Goal: Task Accomplishment & Management: Manage account settings

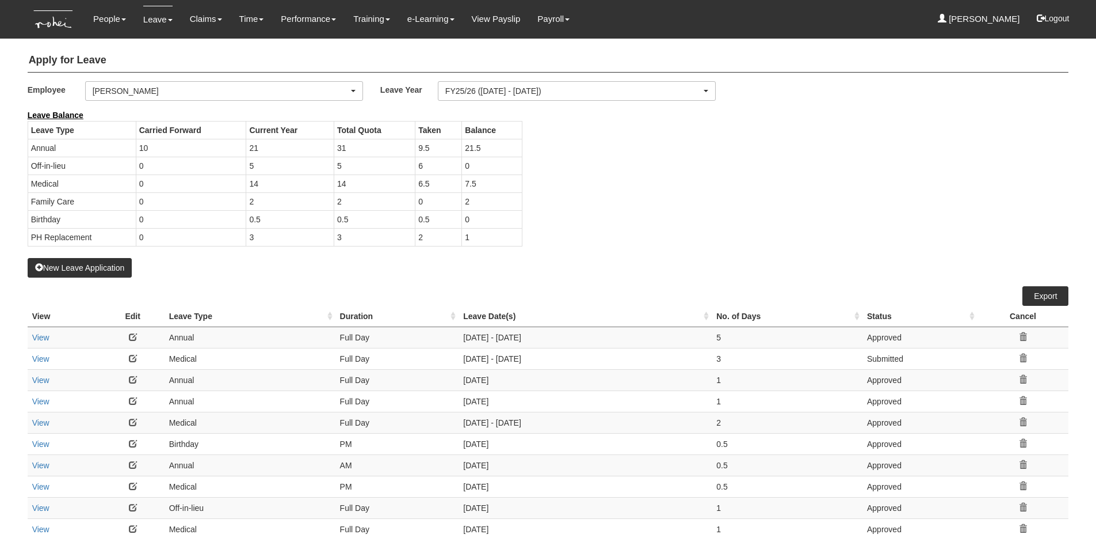
select select "b8e418c5-4215-4e95-9dcc-22ebf7c6c43a"
select select "50"
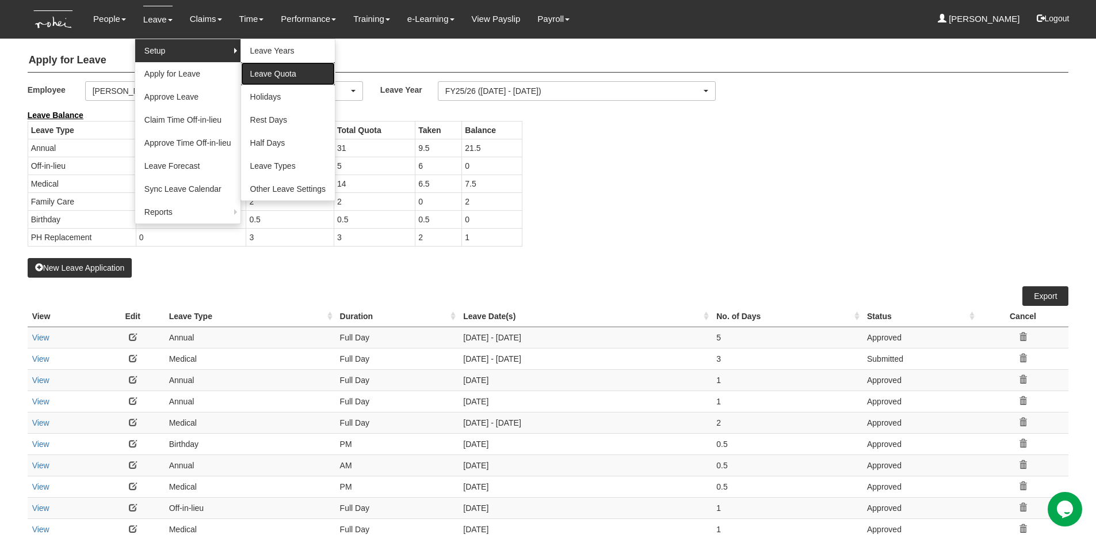
click at [280, 77] on link "Leave Quota" at bounding box center [288, 73] width 94 height 23
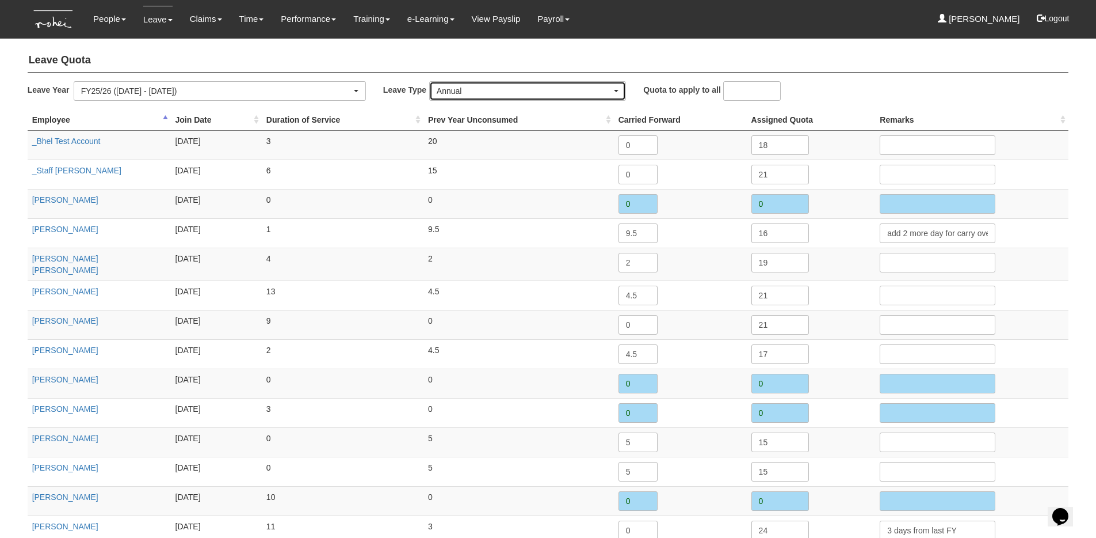
click at [469, 91] on div "Annual" at bounding box center [524, 91] width 175 height 12
type input "no"
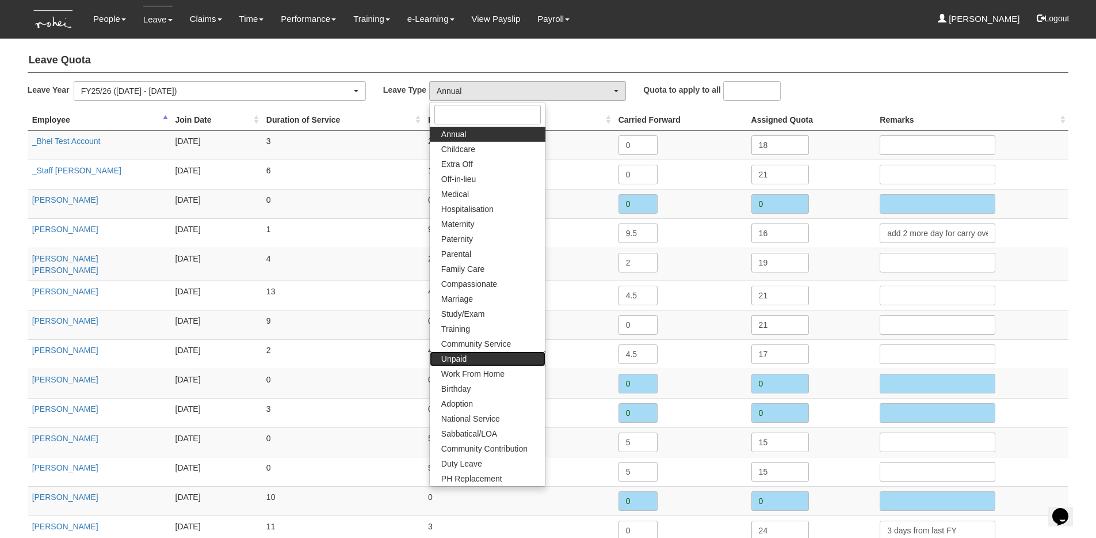
click at [474, 363] on link "Unpaid" at bounding box center [488, 358] width 116 height 15
select select "15"
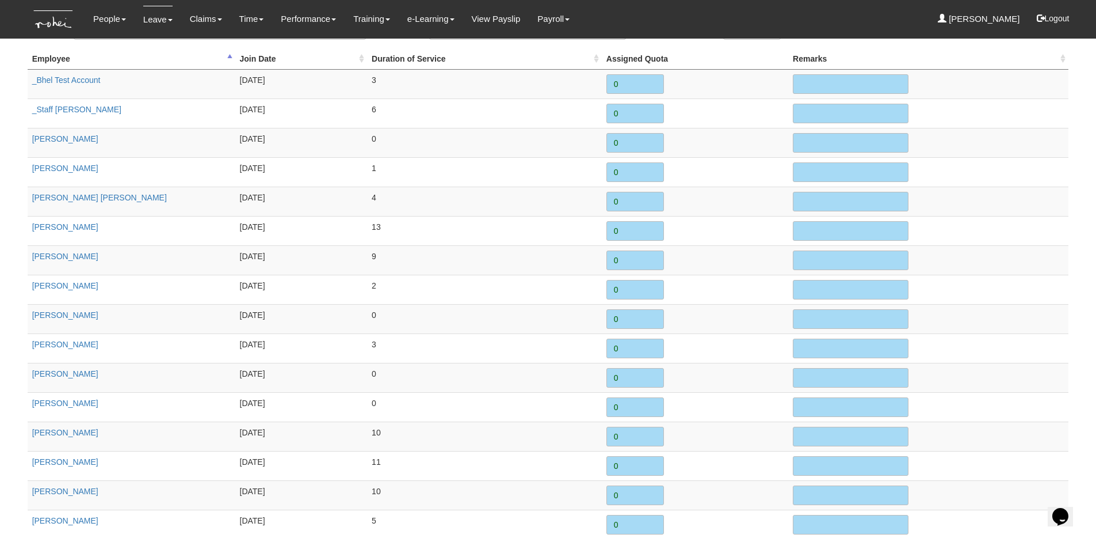
scroll to position [64, 0]
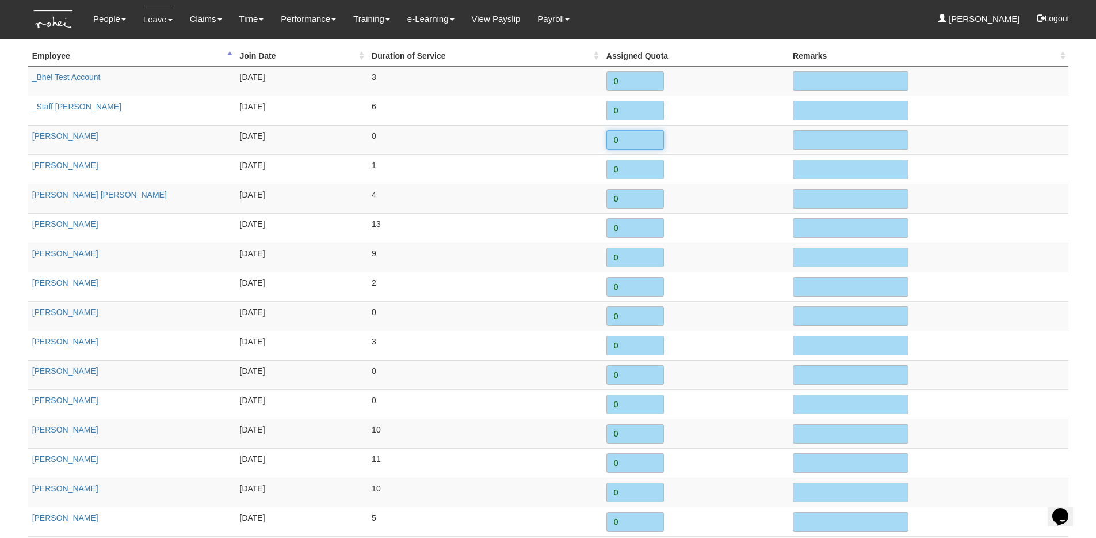
drag, startPoint x: 632, startPoint y: 136, endPoint x: 574, endPoint y: 132, distance: 57.7
click at [574, 132] on tr "Aaron Chow 18/8/2025 0 0" at bounding box center [549, 139] width 1042 height 29
type input "2"
click at [815, 143] on input "text" at bounding box center [851, 140] width 116 height 20
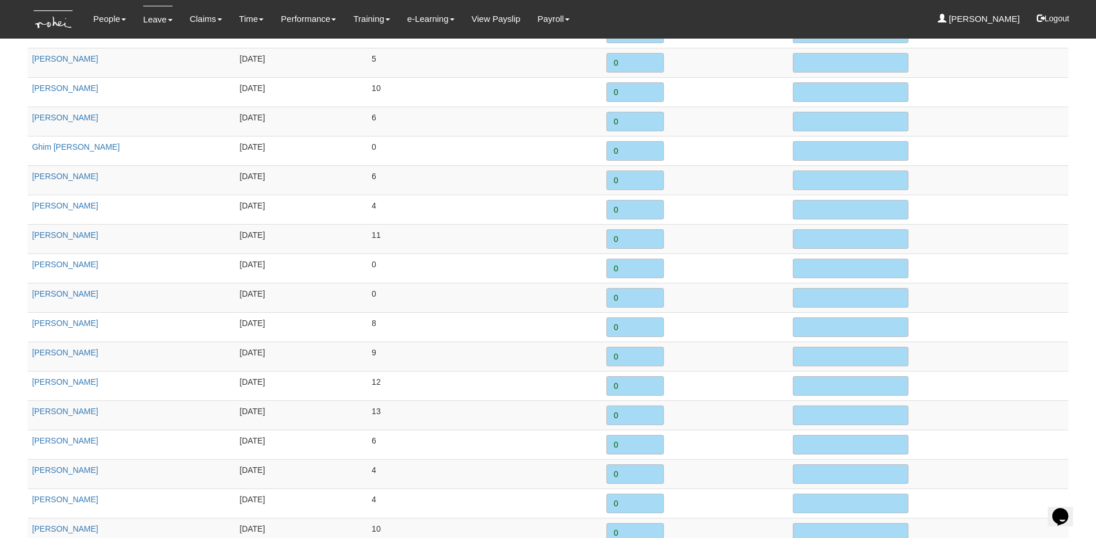
scroll to position [1483, 0]
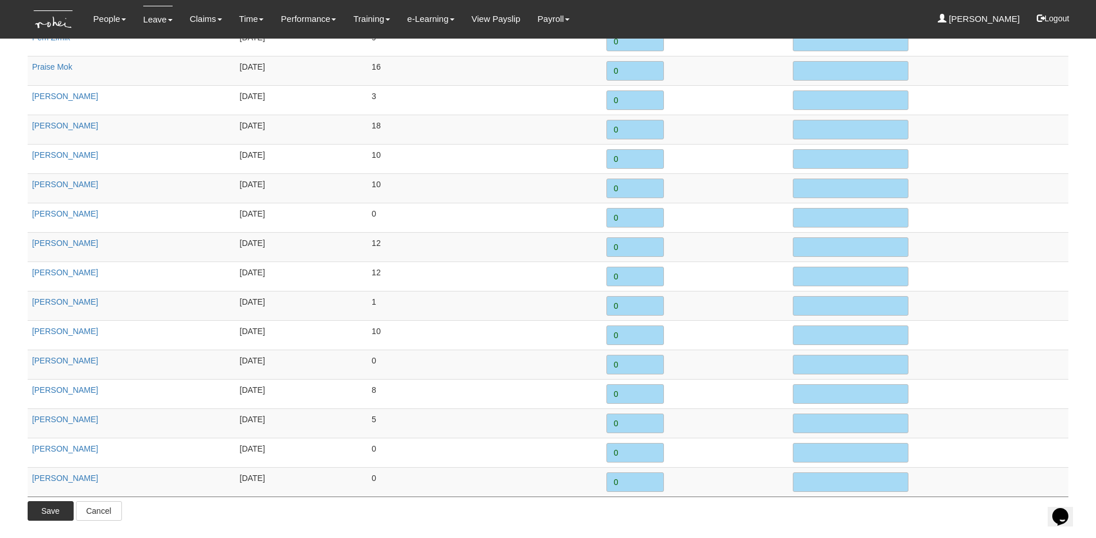
type input "8-9 Sept"
click at [51, 509] on input "Save" at bounding box center [51, 511] width 46 height 20
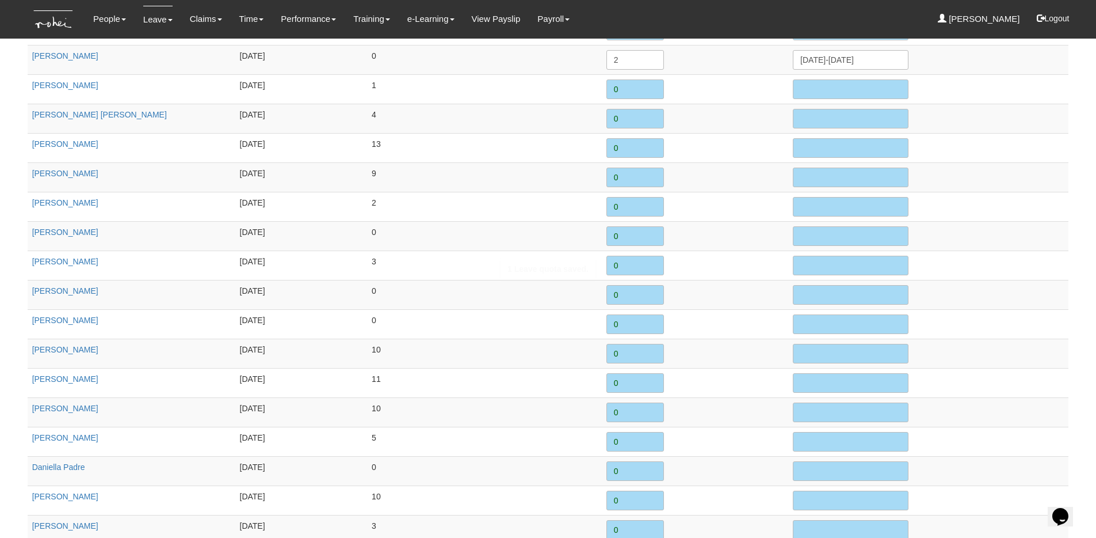
scroll to position [0, 0]
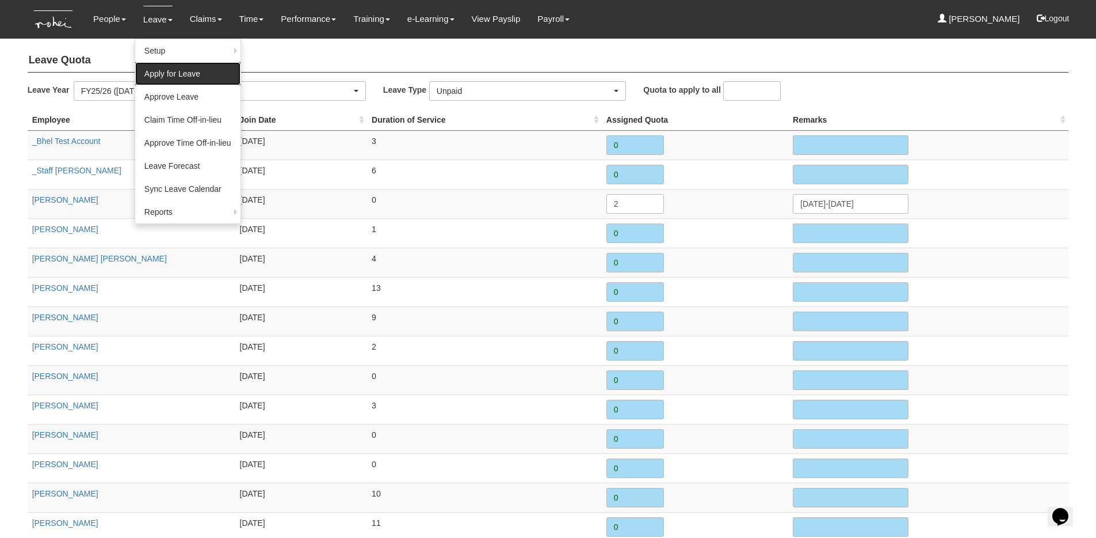
click at [172, 75] on link "Apply for Leave" at bounding box center [187, 73] width 105 height 23
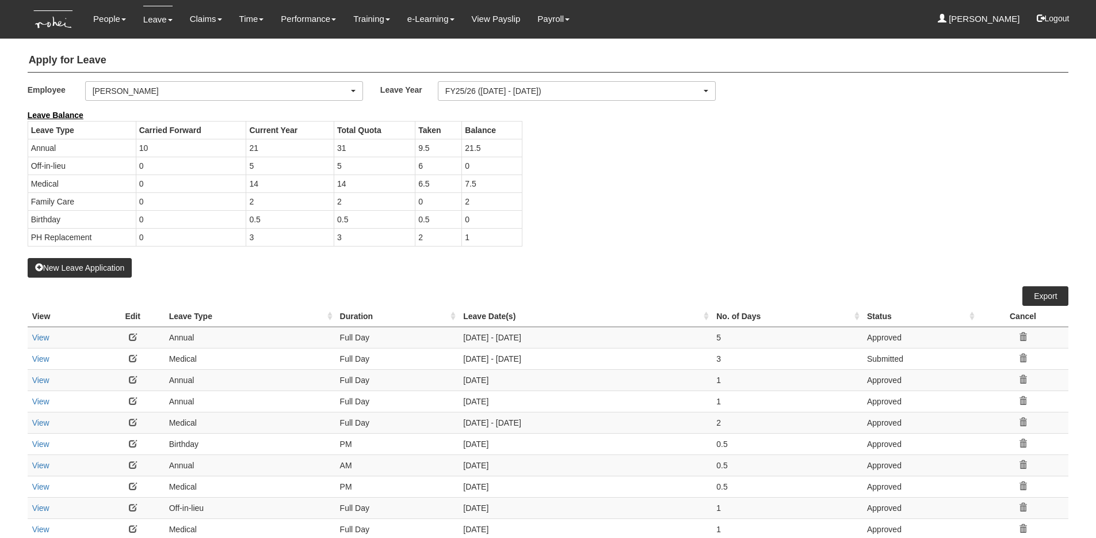
select select "50"
click at [163, 96] on div "[PERSON_NAME]" at bounding box center [221, 91] width 256 height 12
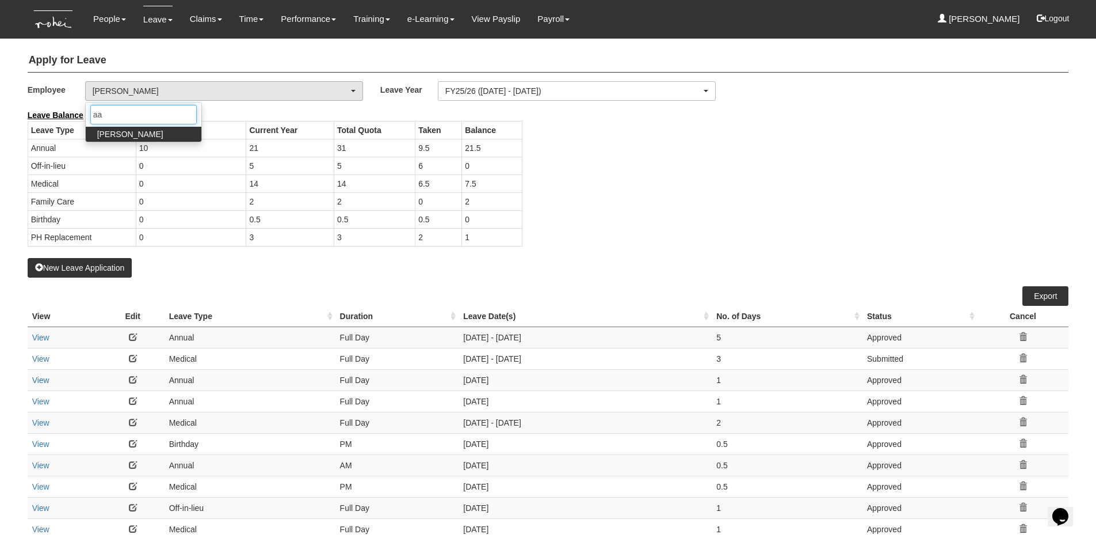
type input "aa"
click at [144, 136] on link "Aaron Chow" at bounding box center [144, 134] width 116 height 15
select select "f3b3e0dc-1aa6-42bf-acc2-357ed09f5478"
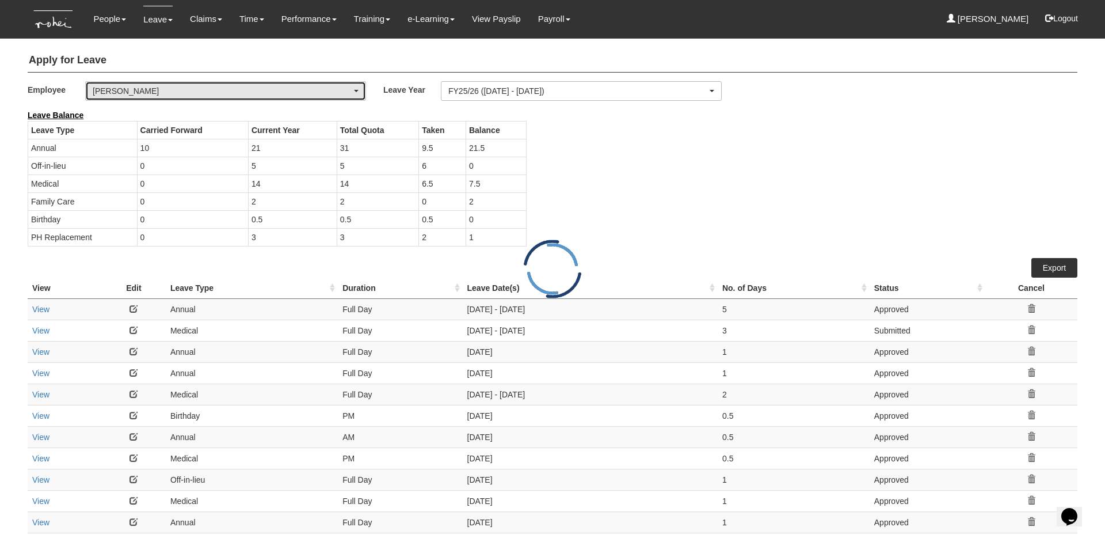
select select "50"
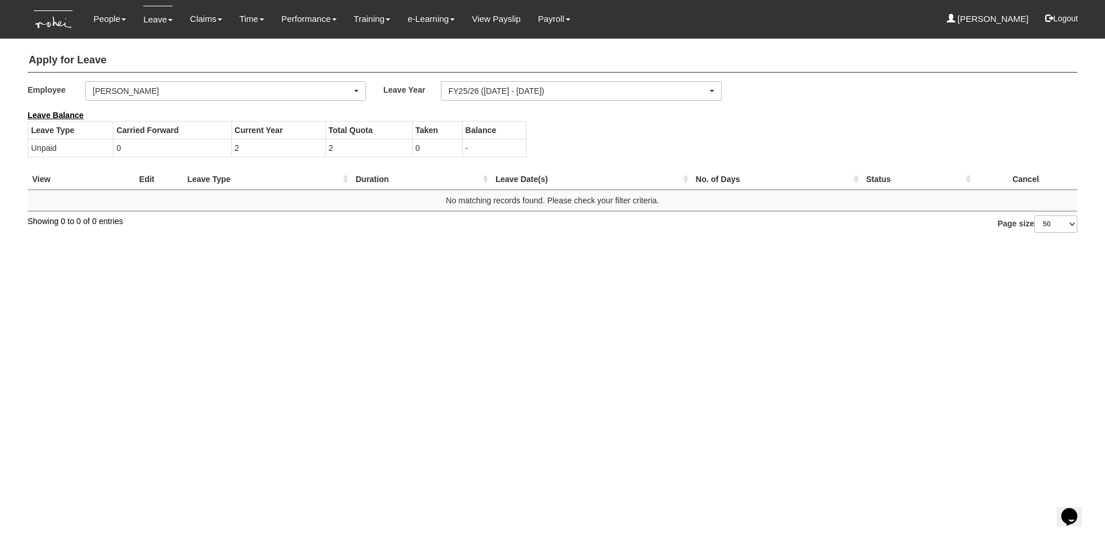
click at [194, 244] on html "Toggle navigation People Setup Users Departments Organisations Modules Manage P…" at bounding box center [552, 122] width 1105 height 244
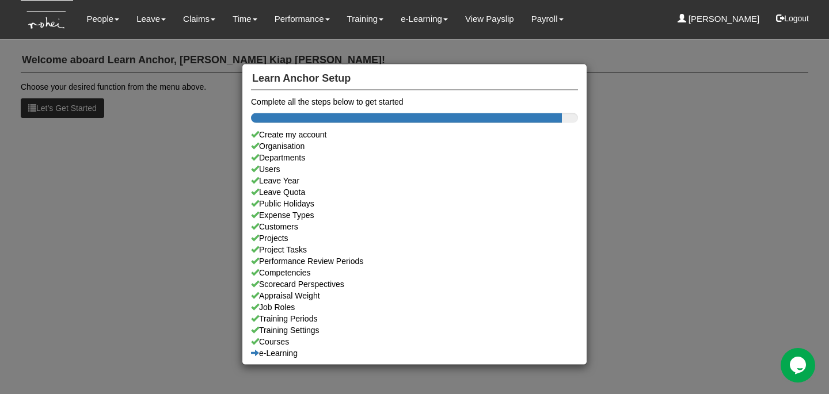
click at [165, 110] on div "Learn Anchor Setup Complete all the steps below to get started Create my accoun…" at bounding box center [414, 197] width 829 height 394
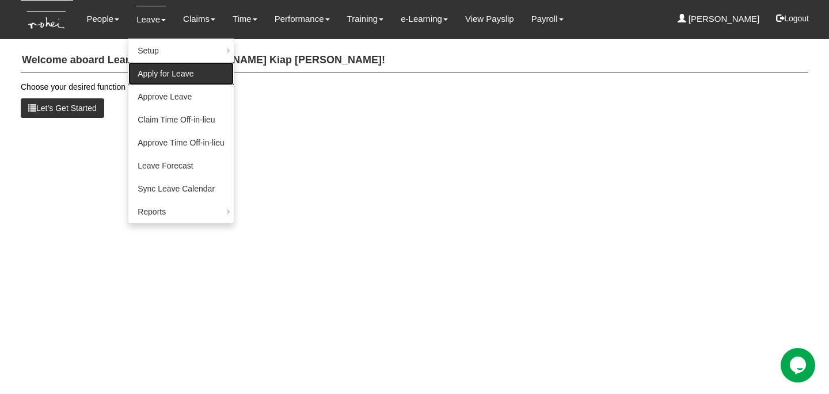
click at [199, 73] on link "Apply for Leave" at bounding box center [180, 73] width 105 height 23
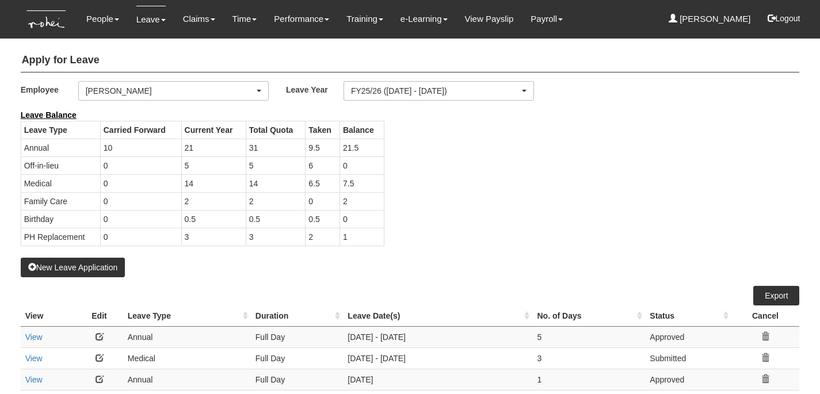
select select "50"
click at [184, 89] on div "[PERSON_NAME]" at bounding box center [170, 91] width 169 height 12
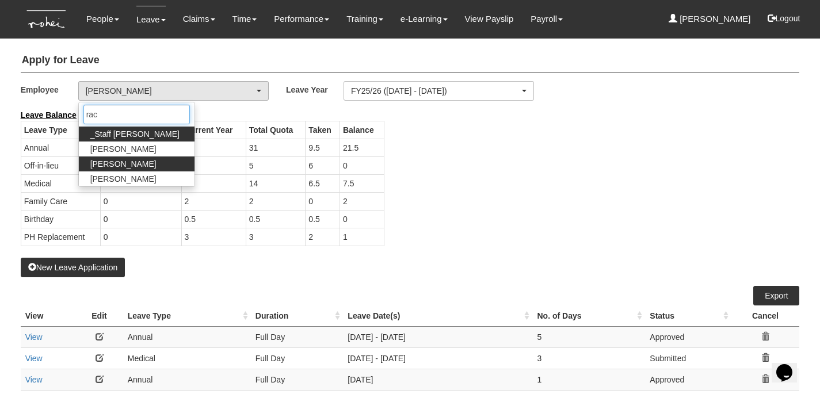
type input "rac"
click at [123, 166] on span "[PERSON_NAME]" at bounding box center [123, 164] width 66 height 12
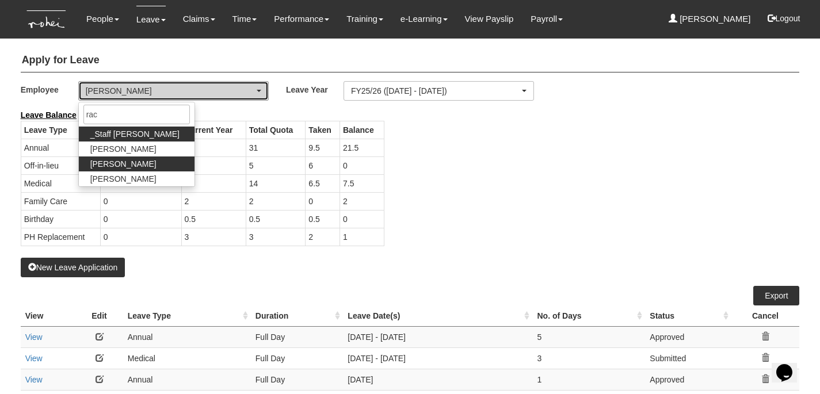
select select "b8e418c5-4215-4e95-9dcc-22ebf7c6c43a"
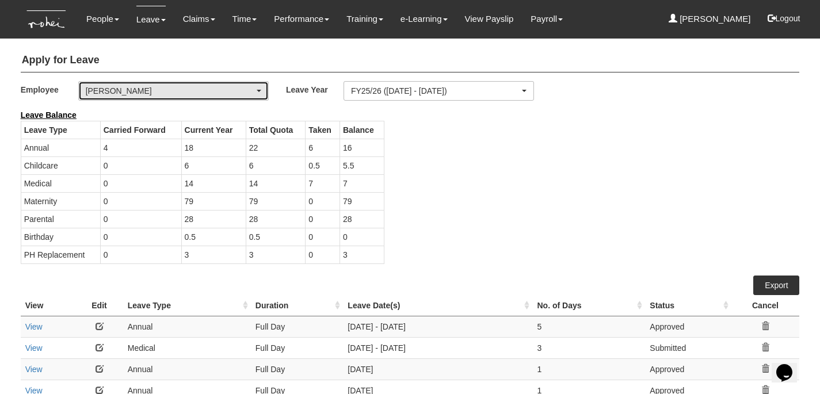
select select "50"
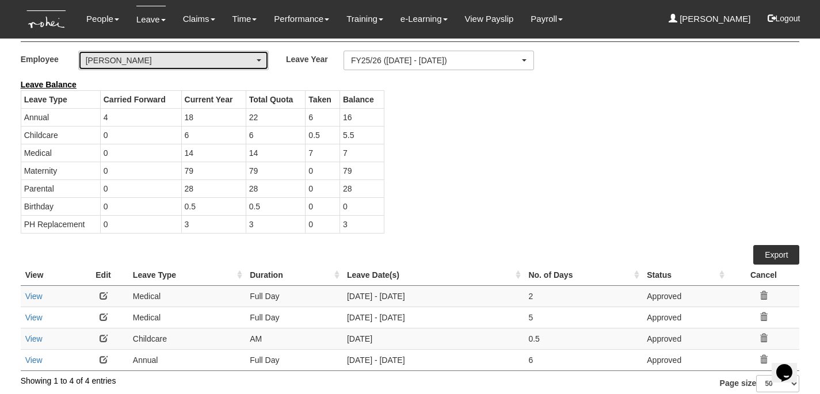
scroll to position [39, 0]
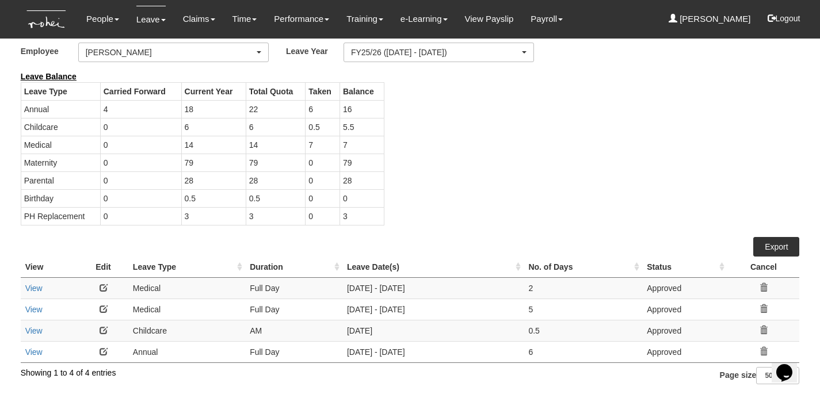
click at [101, 309] on link at bounding box center [104, 309] width 8 height 8
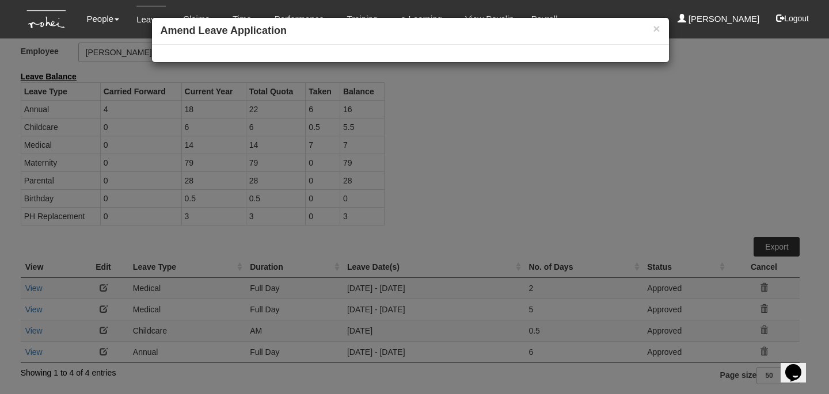
select select
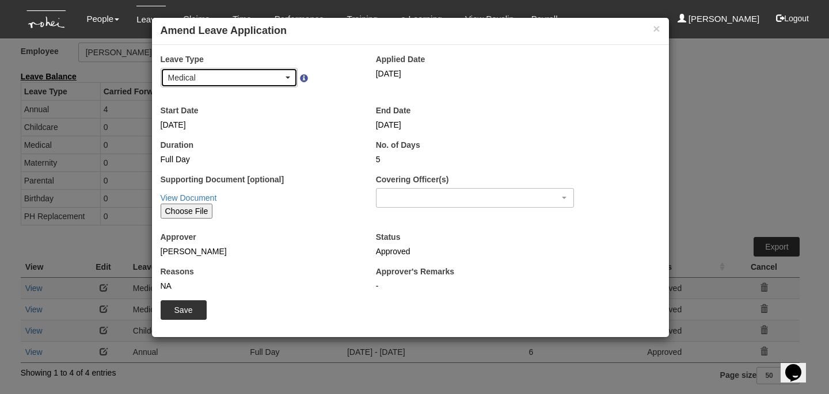
click at [265, 81] on div "Medical" at bounding box center [226, 78] width 116 height 12
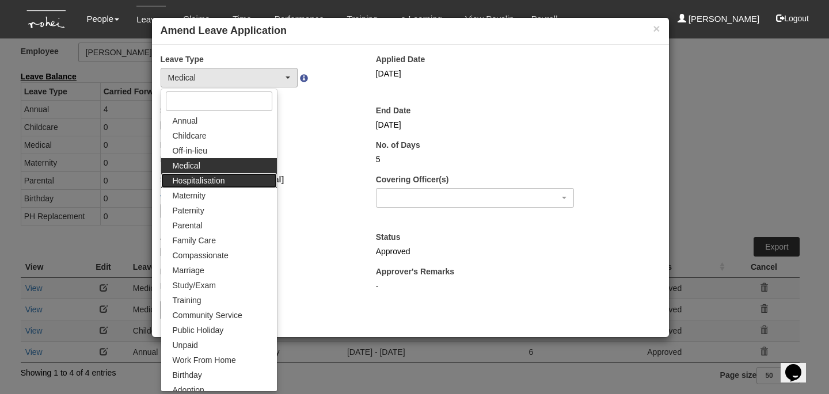
click at [210, 178] on span "Hospitalisation" at bounding box center [199, 181] width 52 height 12
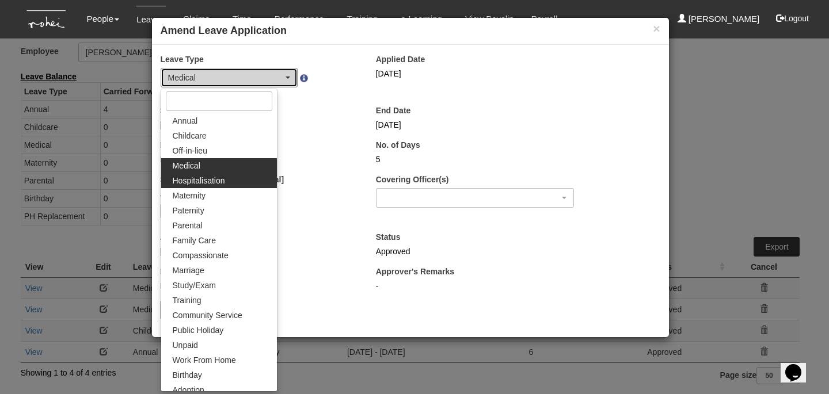
select select "5"
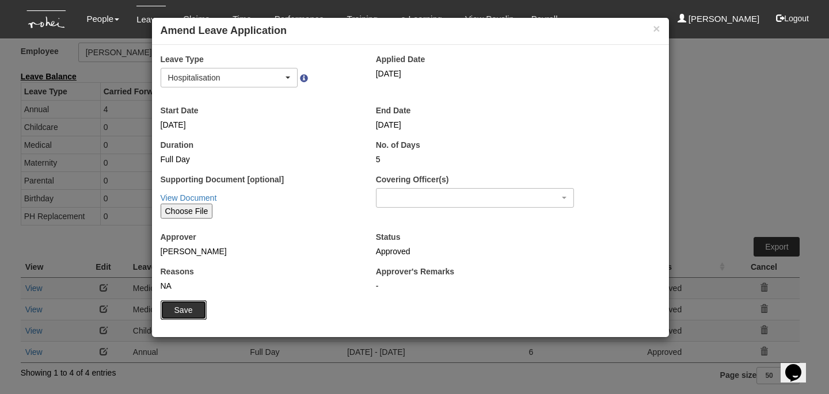
click at [182, 313] on input "Save" at bounding box center [184, 310] width 46 height 20
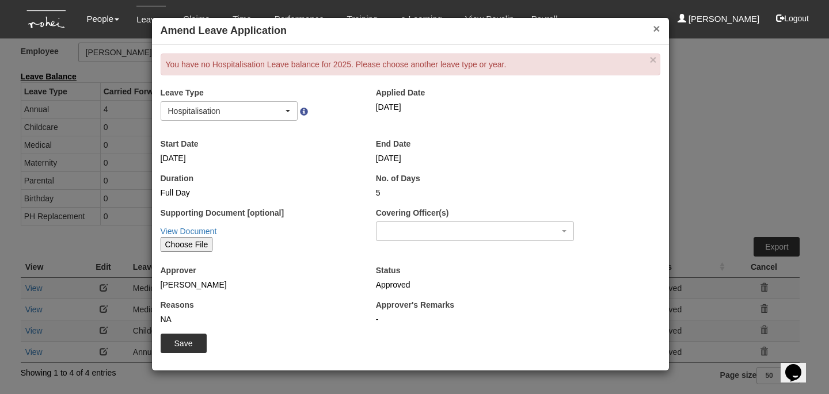
click at [658, 26] on button "×" at bounding box center [656, 28] width 7 height 12
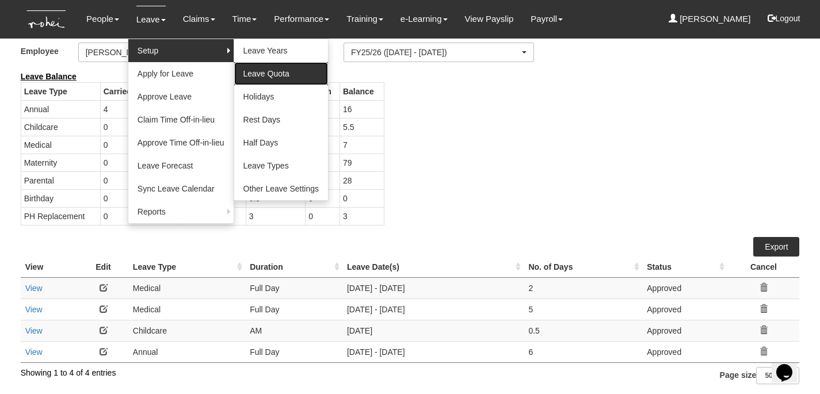
click at [260, 70] on link "Leave Quota" at bounding box center [281, 73] width 94 height 23
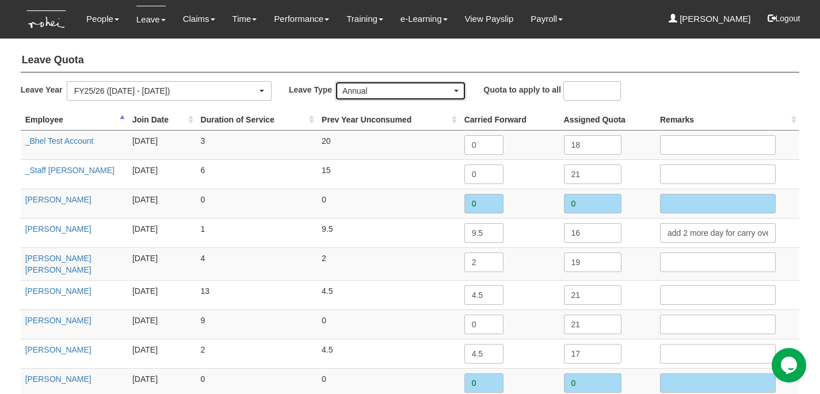
click at [371, 96] on div "Annual" at bounding box center [401, 91] width 130 height 18
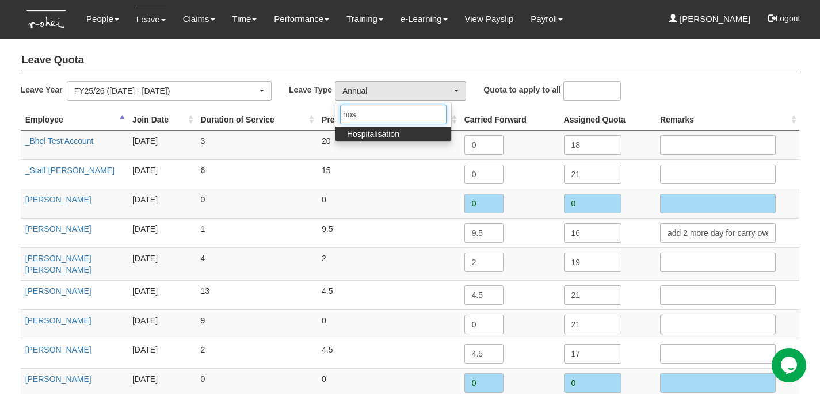
type input "hos"
click at [373, 130] on span "Hospitalisation" at bounding box center [373, 134] width 52 height 12
select select "5"
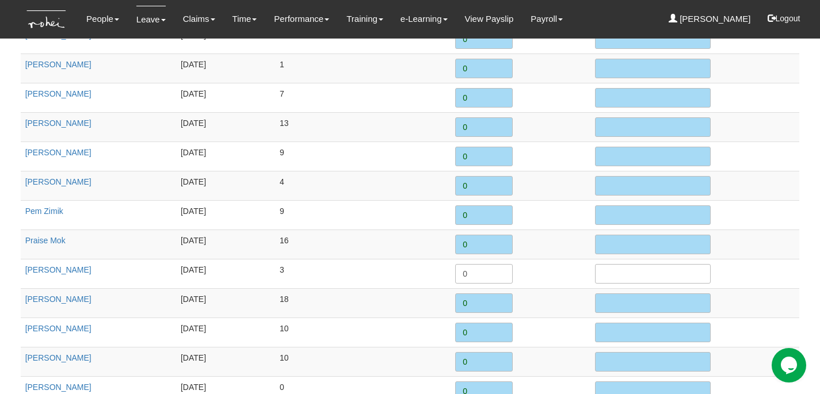
scroll to position [1322, 0]
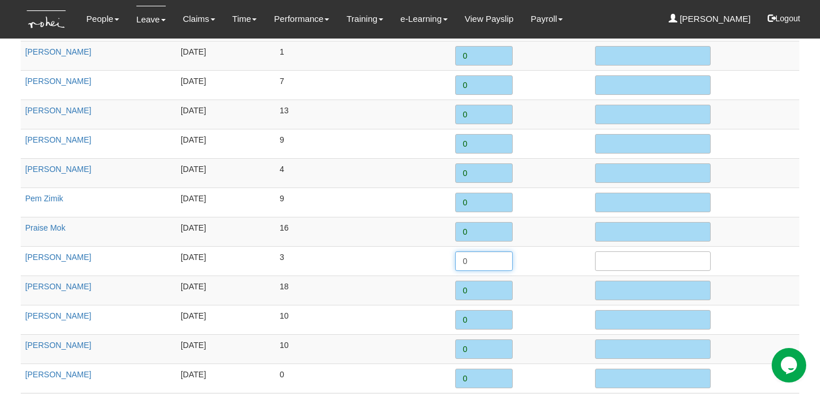
drag, startPoint x: 472, startPoint y: 246, endPoint x: 444, endPoint y: 252, distance: 28.7
click at [444, 252] on tr "Rachel Khoo 3/1/2022 3 0" at bounding box center [410, 260] width 779 height 29
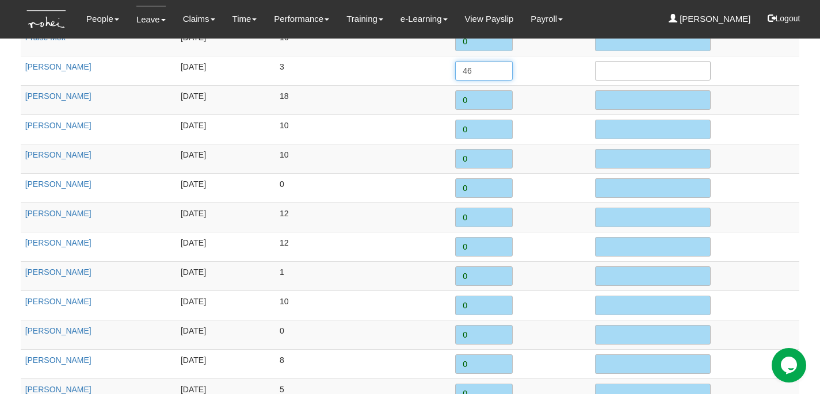
scroll to position [1608, 0]
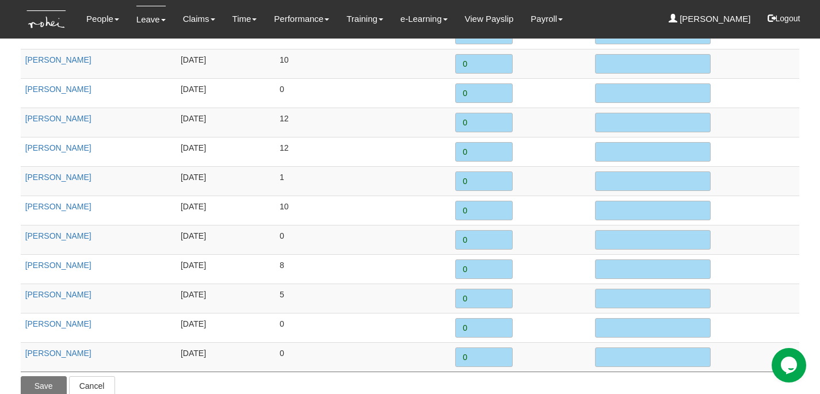
type input "46"
click at [31, 376] on input "Save" at bounding box center [44, 386] width 46 height 20
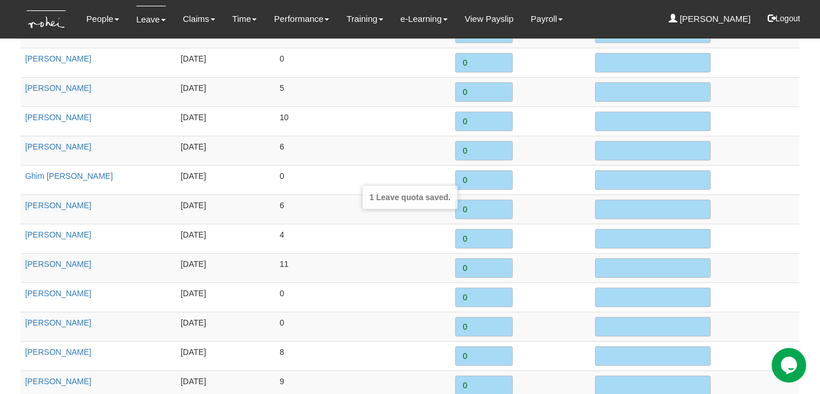
scroll to position [578, 0]
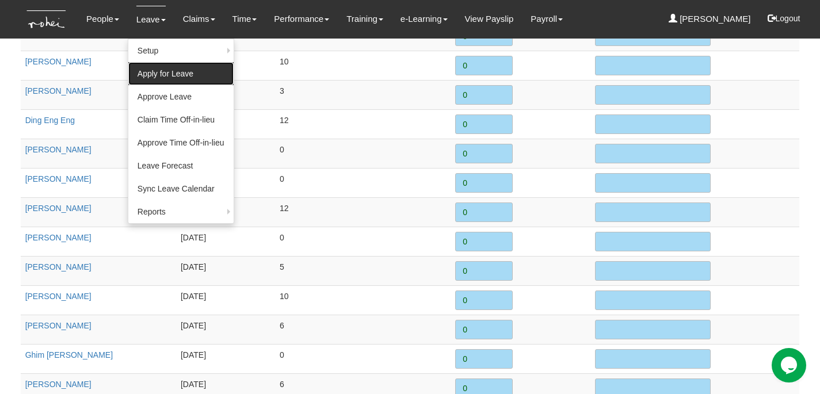
click at [157, 81] on link "Apply for Leave" at bounding box center [180, 73] width 105 height 23
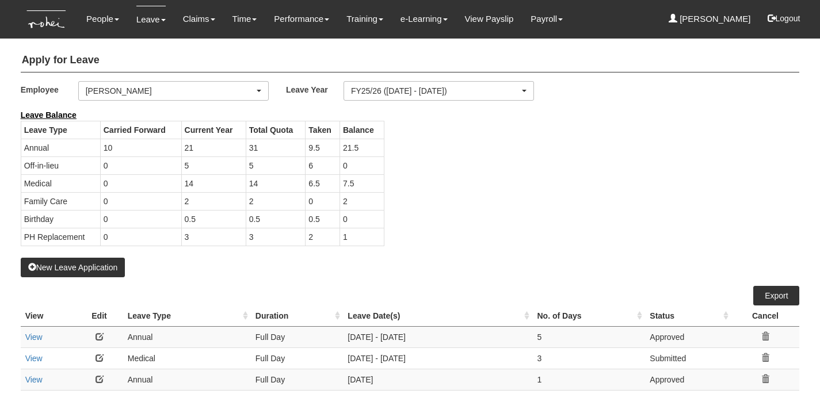
select select "b8e418c5-4215-4e95-9dcc-22ebf7c6c43a"
select select "50"
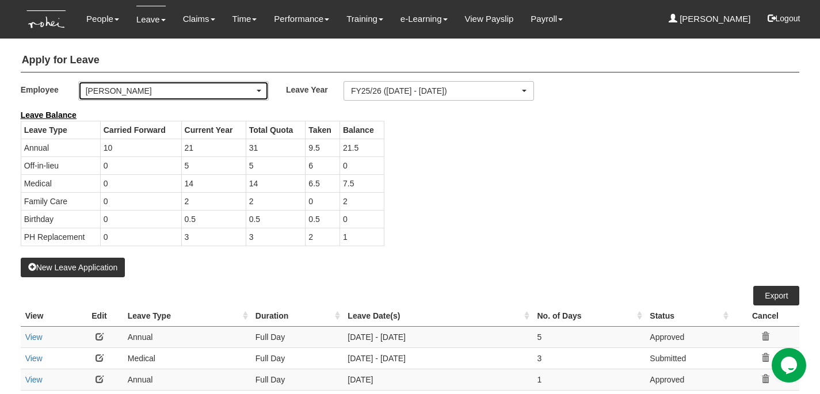
click at [238, 93] on div "[PERSON_NAME]" at bounding box center [170, 91] width 169 height 12
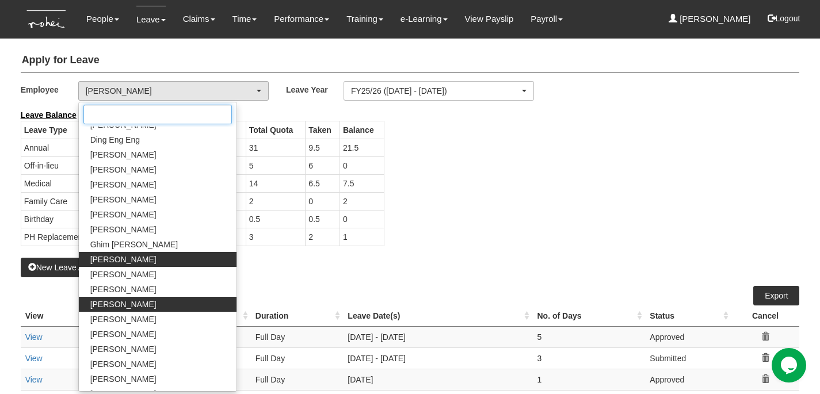
scroll to position [662, 0]
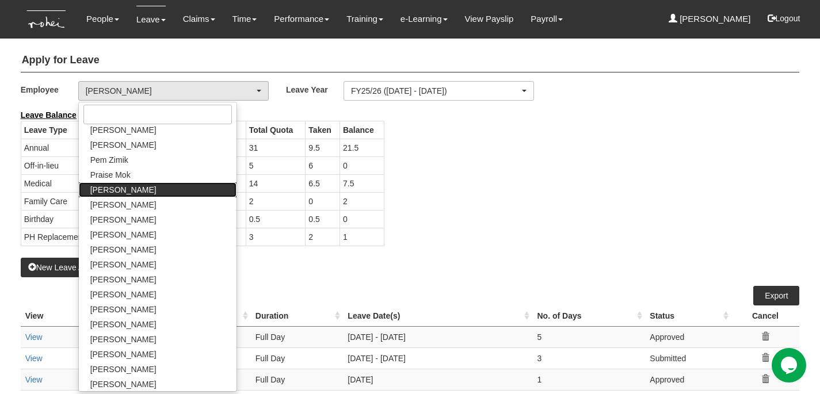
click at [122, 192] on span "[PERSON_NAME]" at bounding box center [123, 190] width 66 height 12
select select "b8e418c5-4215-4e95-9dcc-22ebf7c6c43a"
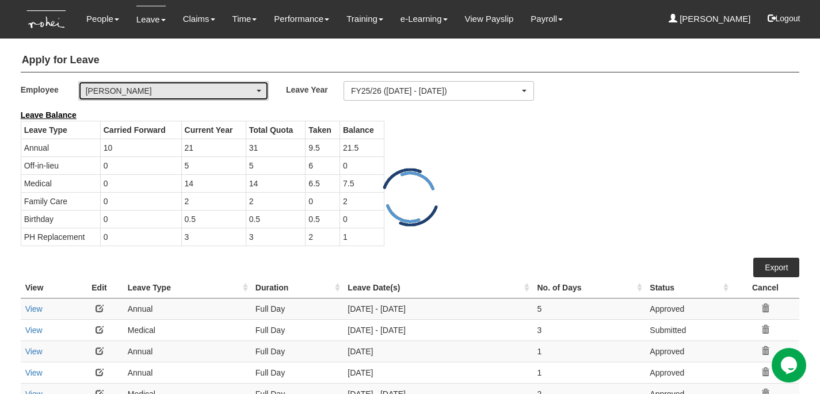
select select "50"
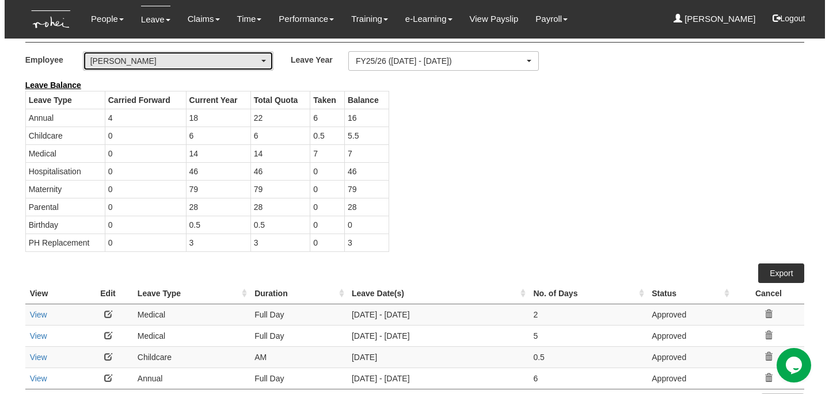
scroll to position [56, 0]
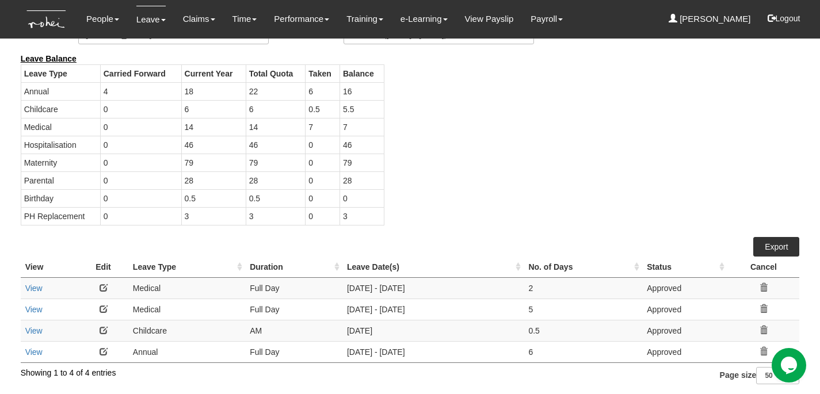
click at [102, 307] on link at bounding box center [104, 309] width 8 height 8
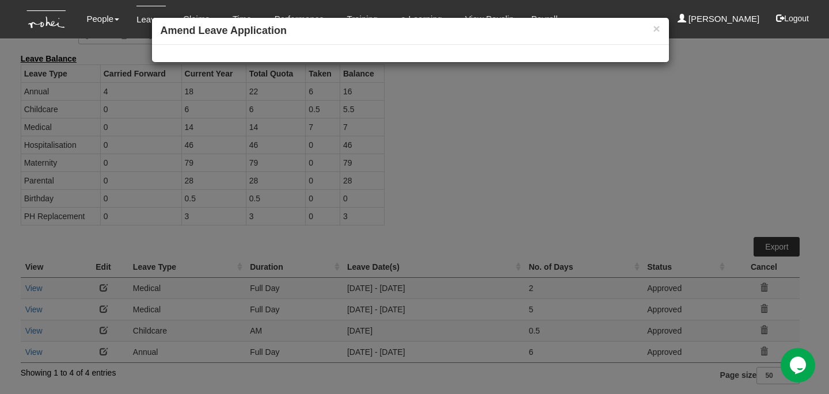
select select
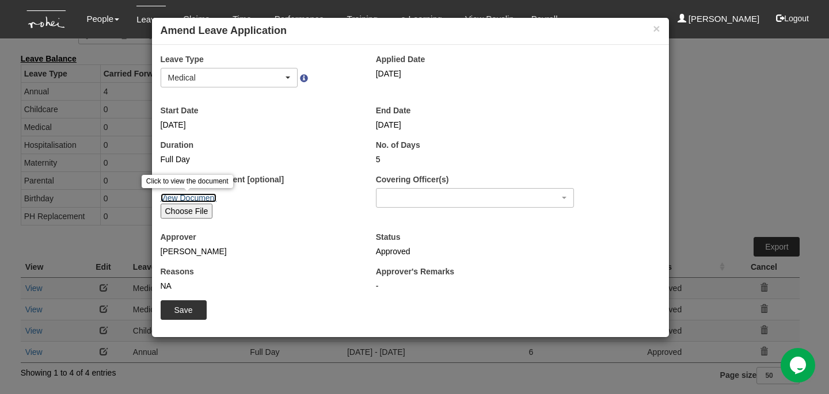
click at [200, 200] on link "View Document" at bounding box center [189, 197] width 56 height 9
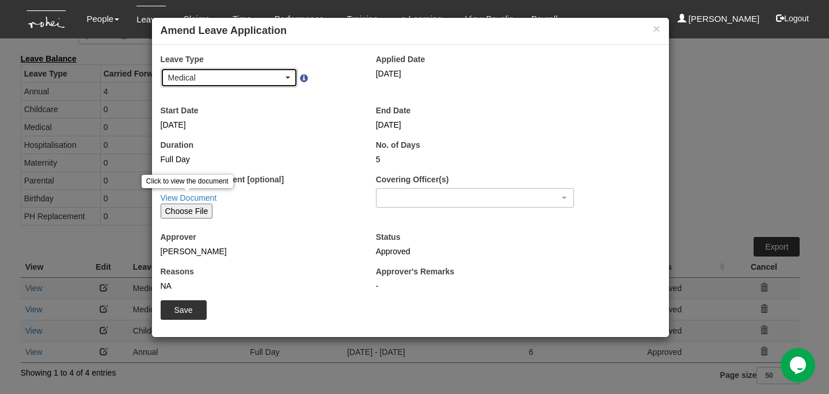
click at [244, 76] on div "Medical" at bounding box center [226, 78] width 116 height 12
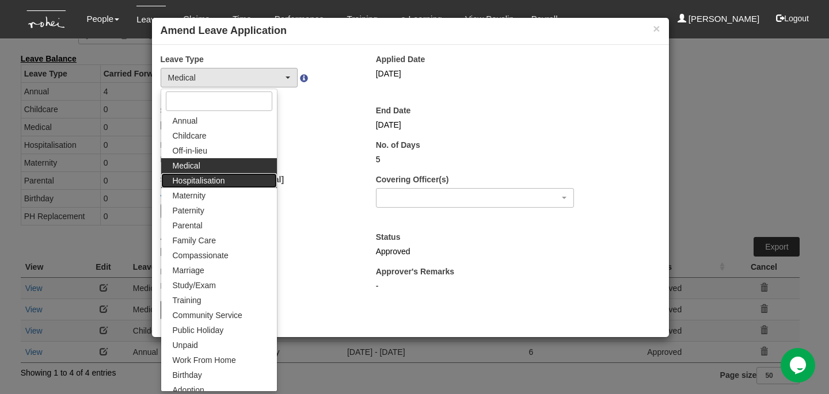
click at [222, 186] on span "Hospitalisation" at bounding box center [199, 181] width 52 height 12
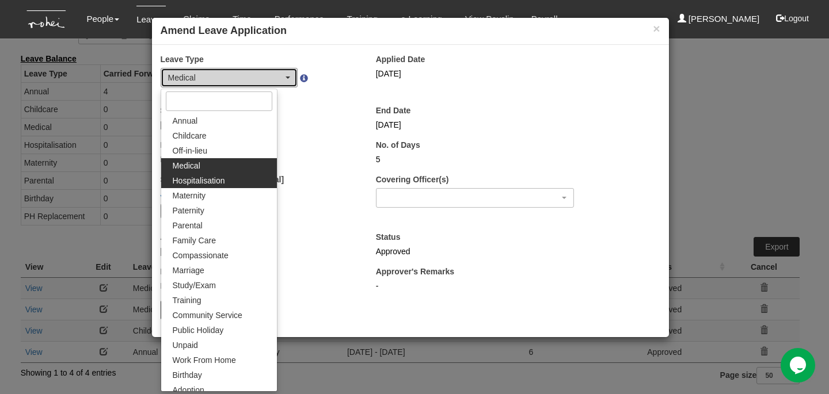
select select "5"
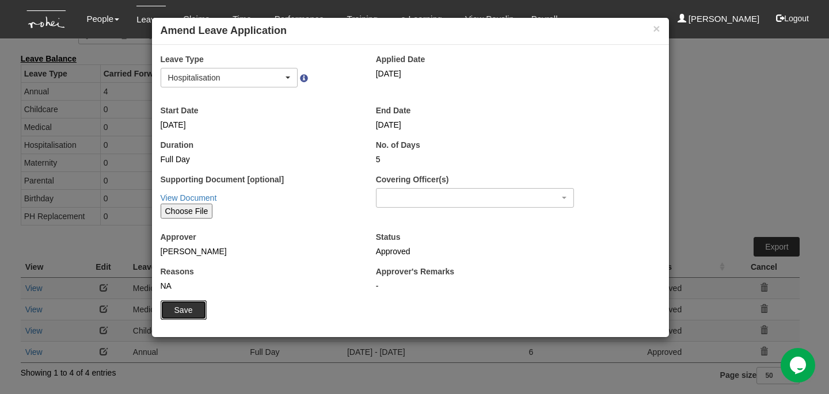
click at [187, 313] on input "Save" at bounding box center [184, 310] width 46 height 20
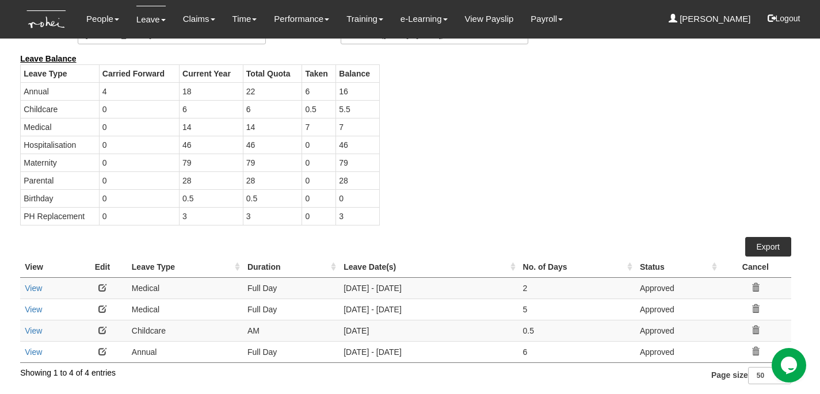
select select "50"
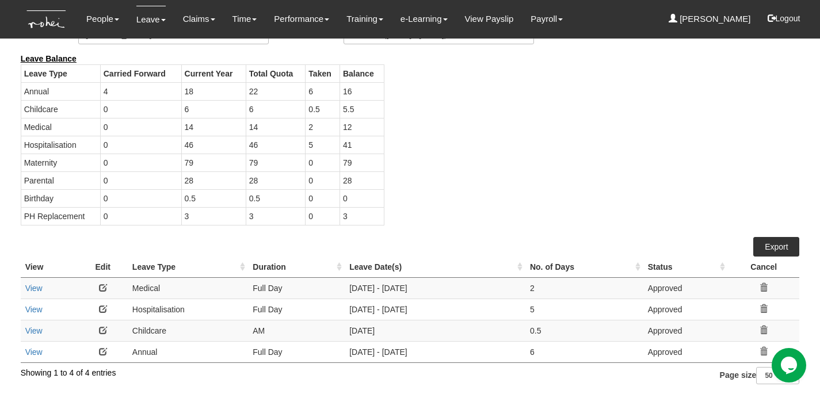
click at [104, 287] on link at bounding box center [103, 288] width 8 height 8
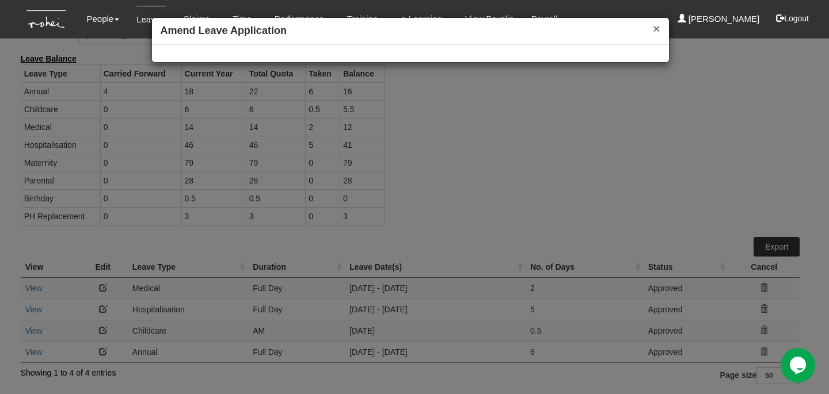
click at [658, 28] on button "×" at bounding box center [656, 28] width 7 height 12
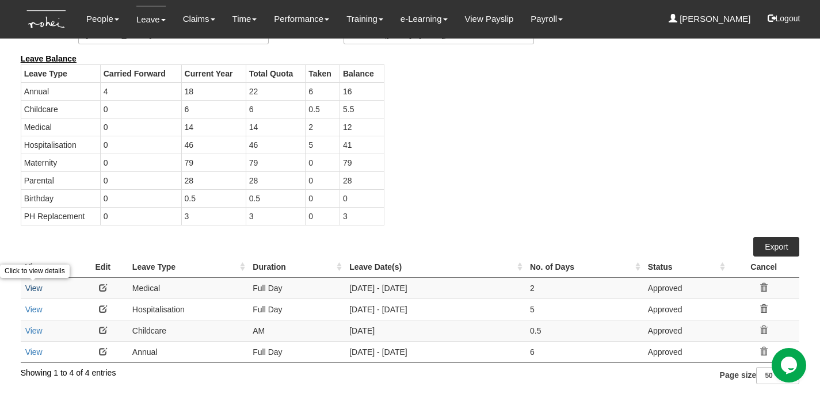
click at [39, 288] on link "View" at bounding box center [33, 288] width 17 height 9
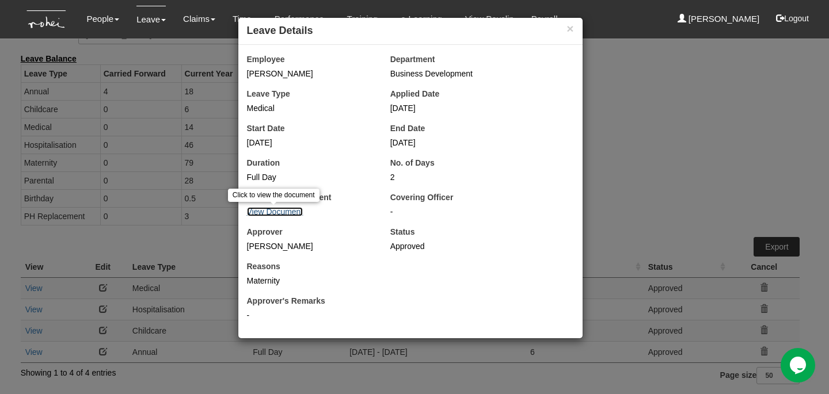
click at [278, 209] on link "View Document" at bounding box center [275, 211] width 56 height 9
click at [614, 191] on div "× Leave Details Employee [PERSON_NAME] Department Business Development Leave Ty…" at bounding box center [414, 197] width 829 height 394
click at [568, 29] on button "×" at bounding box center [569, 28] width 7 height 12
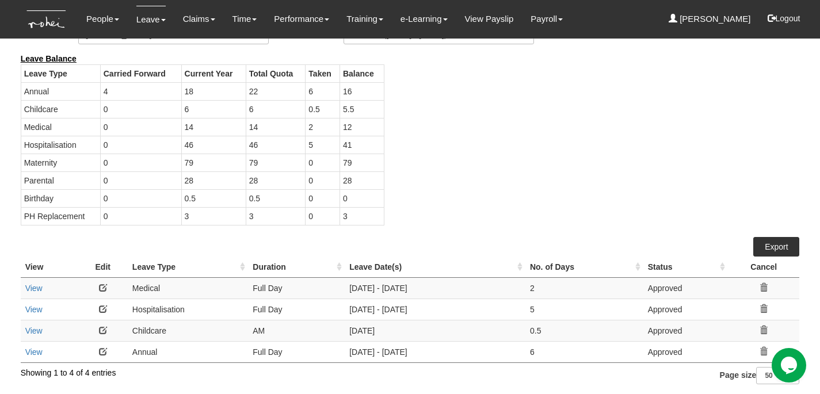
click at [765, 289] on icon at bounding box center [764, 288] width 8 height 8
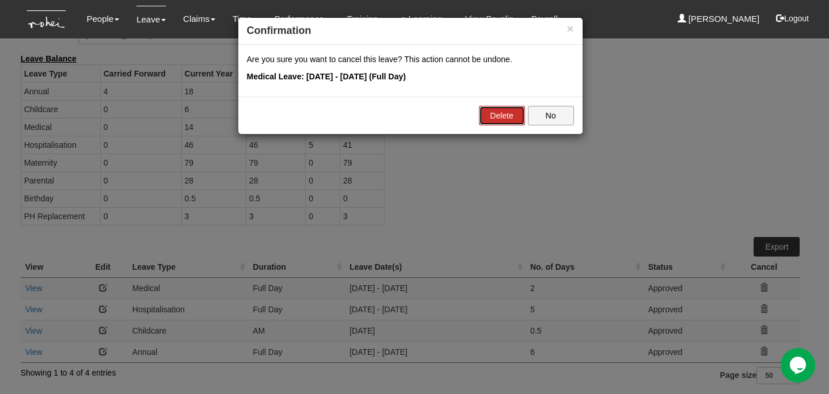
click at [494, 108] on link "Delete" at bounding box center [502, 116] width 46 height 20
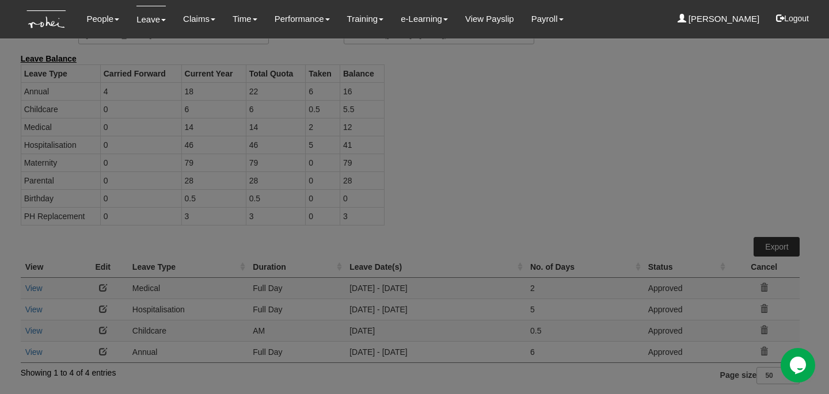
select select "50"
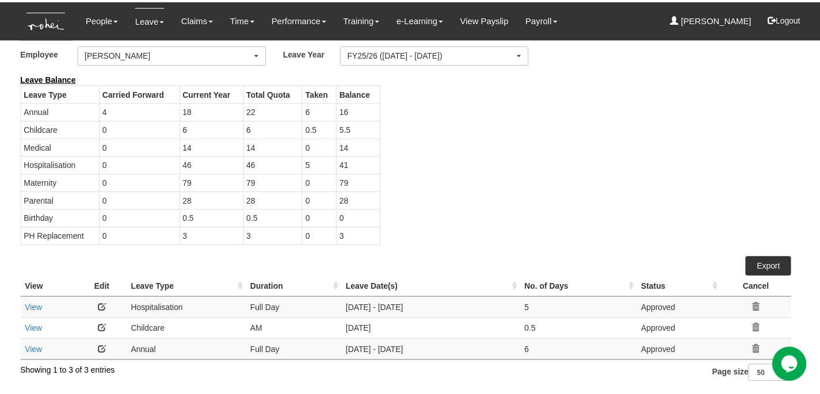
scroll to position [35, 0]
